Goal: Task Accomplishment & Management: Manage account settings

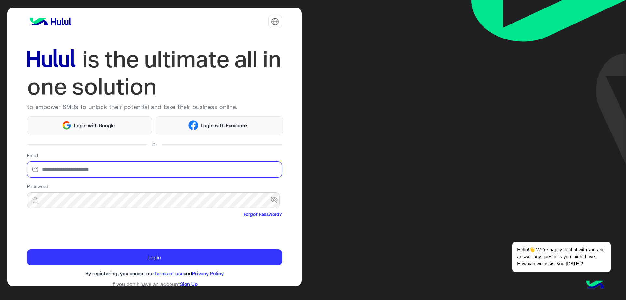
click at [84, 165] on input "email" at bounding box center [154, 169] width 255 height 16
type input "**********"
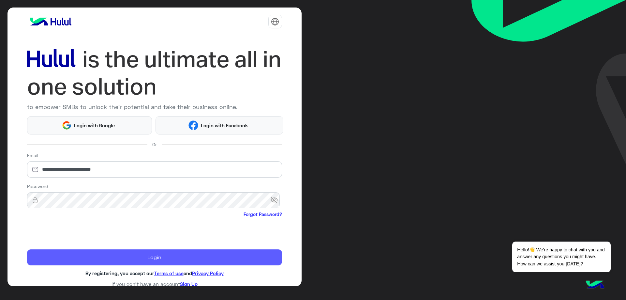
click at [136, 263] on button "Login" at bounding box center [154, 257] width 255 height 16
click at [136, 262] on button "Login" at bounding box center [154, 257] width 255 height 16
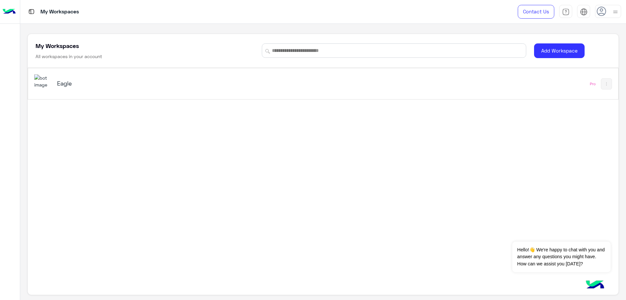
click at [75, 87] on div "Eagle" at bounding box center [161, 83] width 208 height 9
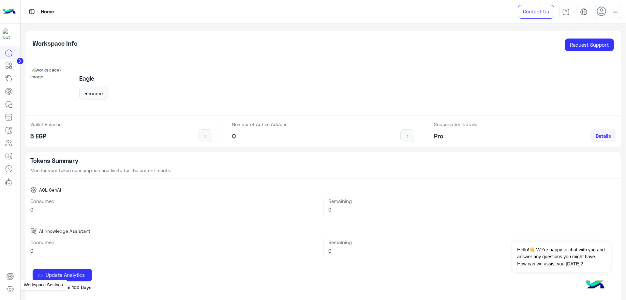
click at [13, 290] on icon at bounding box center [10, 289] width 8 height 8
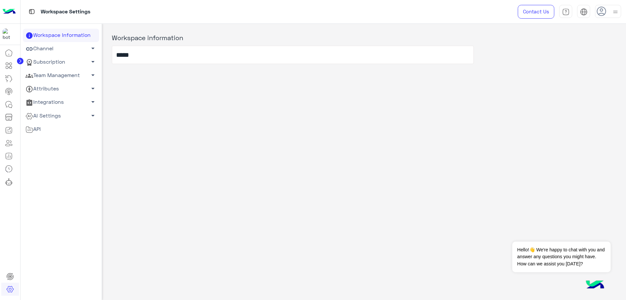
click at [56, 76] on link "Team Management arrow_drop_down" at bounding box center [61, 75] width 76 height 13
click at [51, 87] on link "Team Members" at bounding box center [61, 87] width 76 height 11
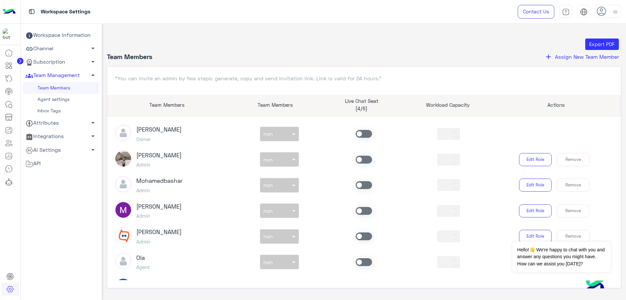
scroll to position [196, 0]
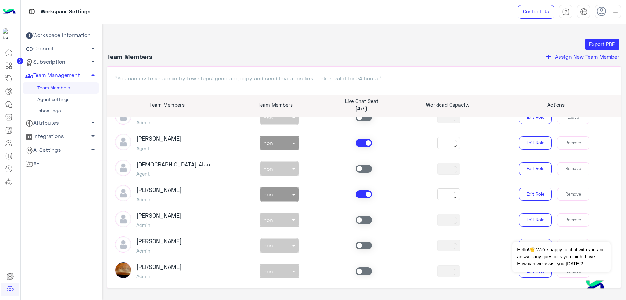
click at [361, 140] on span at bounding box center [364, 143] width 16 height 8
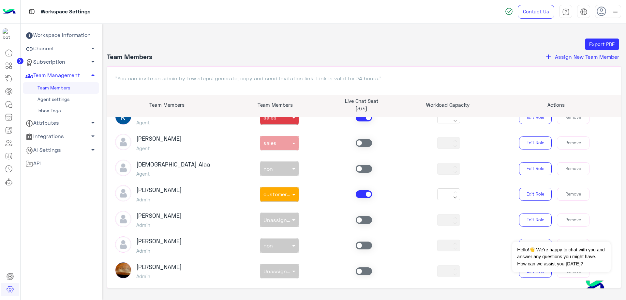
click at [361, 189] on div "[PERSON_NAME] Admin non × customer support *** Edit Role Remove" at bounding box center [364, 194] width 508 height 18
click at [360, 194] on span at bounding box center [364, 194] width 16 height 8
click at [360, 118] on span at bounding box center [364, 117] width 16 height 8
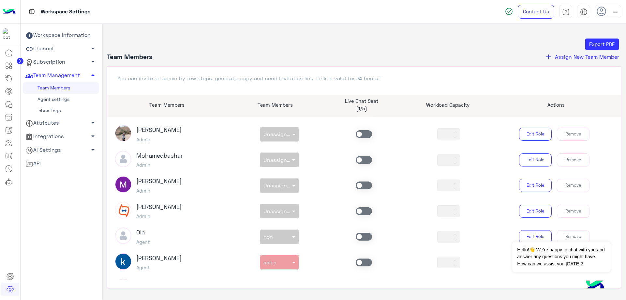
scroll to position [0, 0]
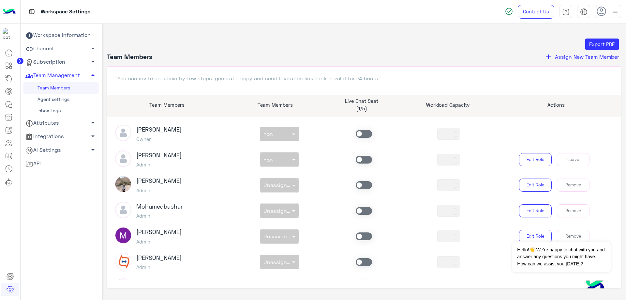
click at [371, 158] on div at bounding box center [364, 160] width 85 height 8
click at [364, 157] on span at bounding box center [364, 160] width 16 height 8
click at [285, 159] on div "non × non" at bounding box center [279, 159] width 85 height 15
click at [285, 159] on div at bounding box center [279, 158] width 38 height 8
click at [277, 202] on div "customer support" at bounding box center [279, 198] width 39 height 12
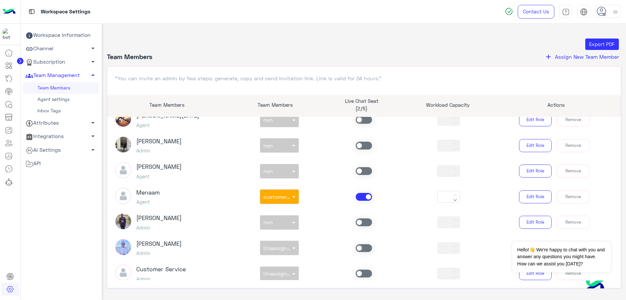
scroll to position [434, 0]
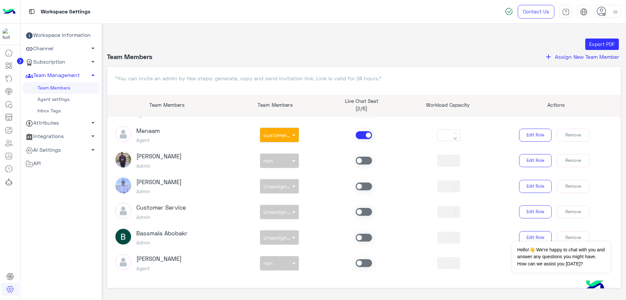
click at [362, 136] on span at bounding box center [364, 135] width 16 height 8
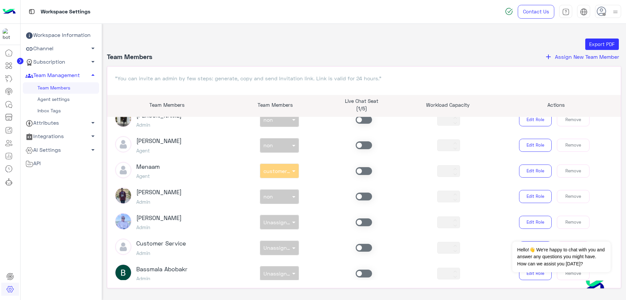
scroll to position [369, 0]
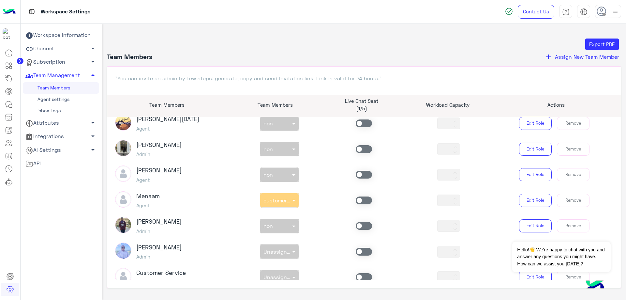
click at [362, 175] on span at bounding box center [364, 175] width 16 height 8
click at [276, 178] on div "non × non" at bounding box center [275, 174] width 30 height 7
click at [272, 199] on span "sales" at bounding box center [268, 201] width 11 height 6
click at [358, 123] on span at bounding box center [364, 123] width 16 height 8
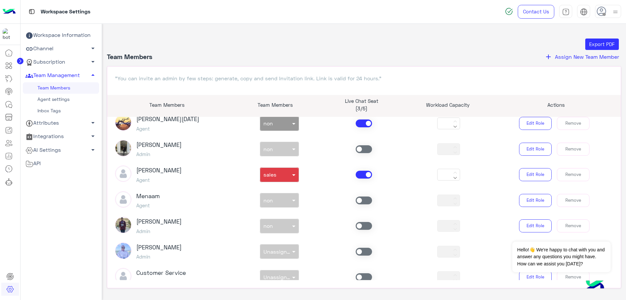
click at [284, 128] on div "non × non" at bounding box center [279, 123] width 39 height 15
click at [283, 152] on div "sales" at bounding box center [279, 150] width 39 height 12
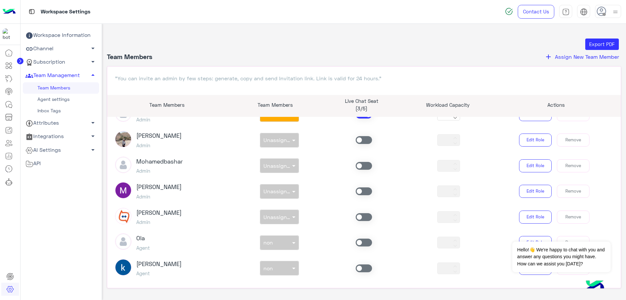
scroll to position [43, 0]
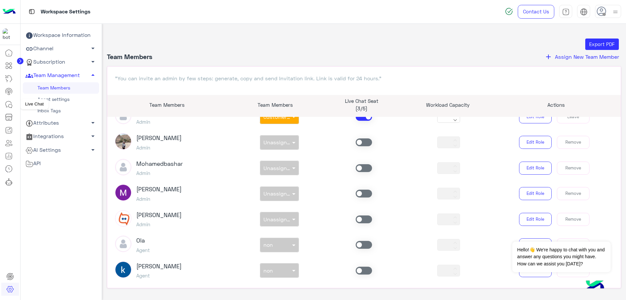
click at [8, 103] on icon at bounding box center [9, 104] width 8 height 8
click at [615, 15] on img at bounding box center [615, 12] width 8 height 8
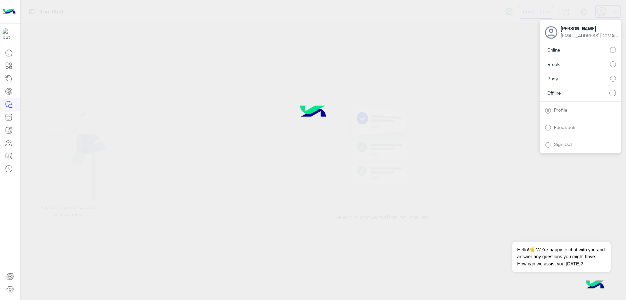
click at [600, 49] on label "Online" at bounding box center [580, 50] width 71 height 12
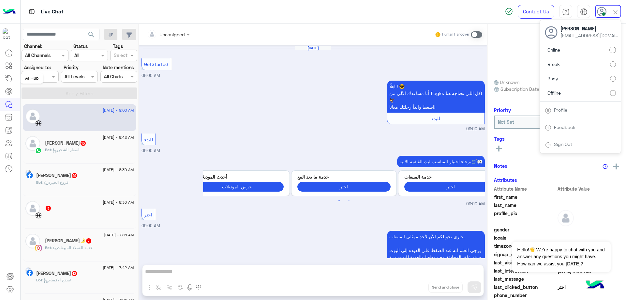
scroll to position [94, 0]
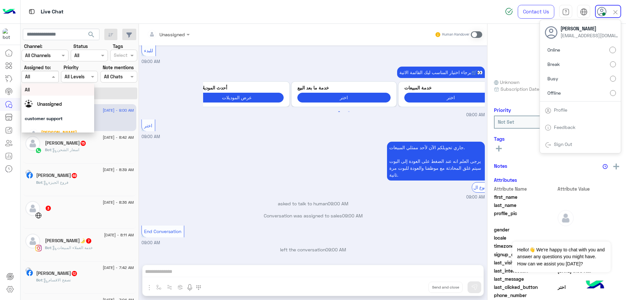
click at [44, 77] on div at bounding box center [40, 77] width 36 height 8
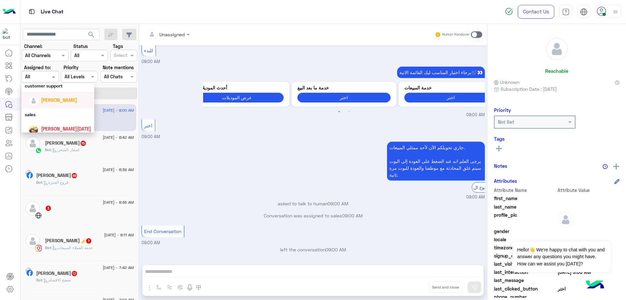
scroll to position [21, 0]
click at [58, 111] on span "[PERSON_NAME]" at bounding box center [59, 112] width 36 height 6
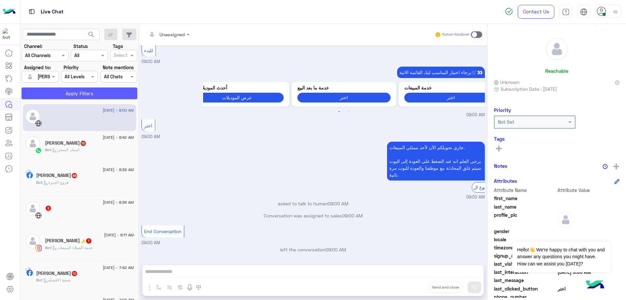
click at [82, 94] on button "Apply Filters" at bounding box center [80, 93] width 116 height 12
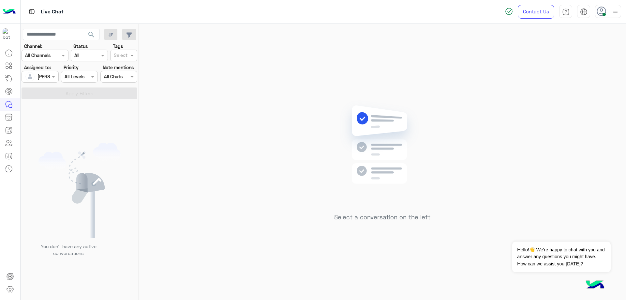
click at [310, 82] on div "Select a conversation on the left" at bounding box center [382, 163] width 487 height 279
